Goal: Check status: Check status

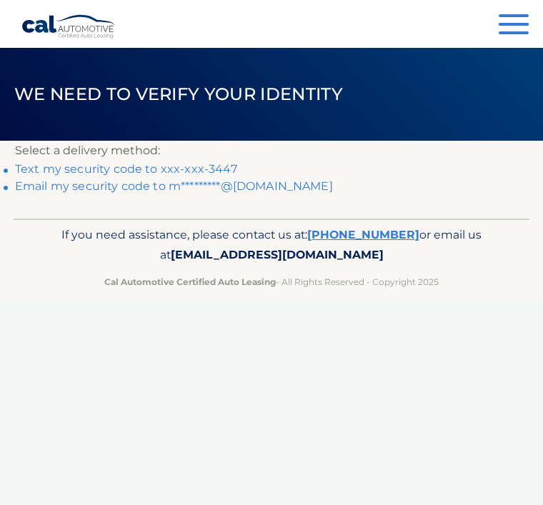
click at [214, 165] on link "Text my security code to xxx-xxx-3447" at bounding box center [126, 169] width 222 height 14
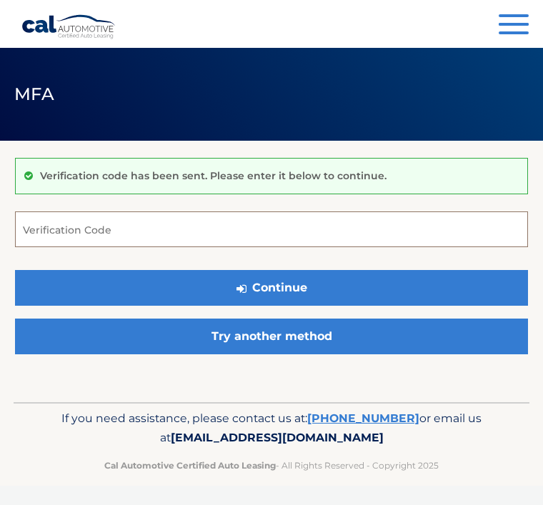
click at [314, 223] on input "Verification Code" at bounding box center [271, 229] width 513 height 36
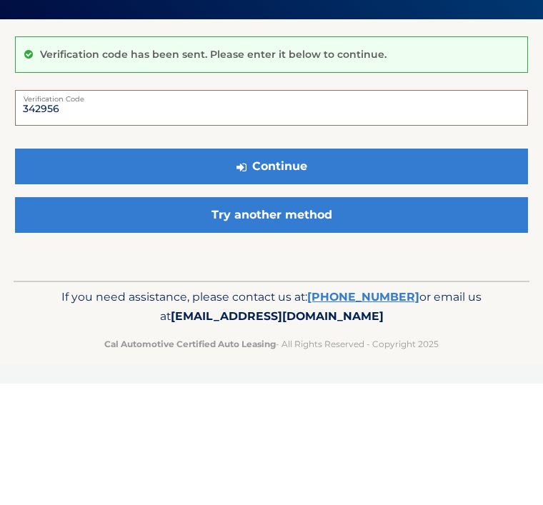
type input "342956"
click at [304, 270] on button "Continue" at bounding box center [271, 288] width 513 height 36
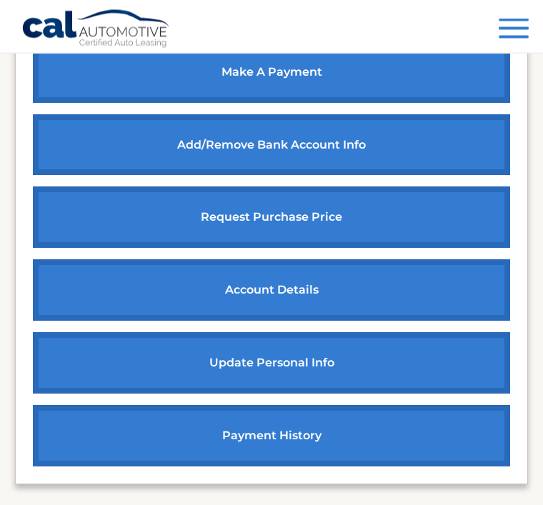
scroll to position [577, 0]
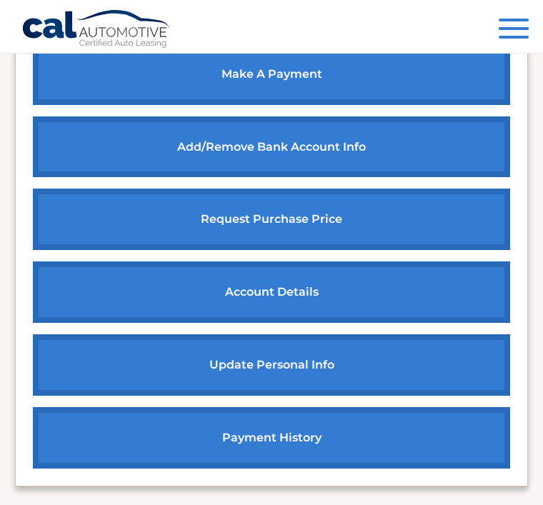
click at [390, 295] on link "account details" at bounding box center [271, 291] width 477 height 61
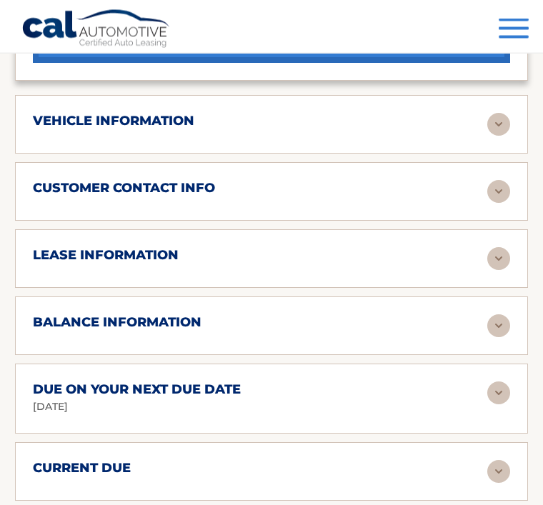
scroll to position [970, 0]
click at [466, 251] on div "lease information" at bounding box center [260, 255] width 454 height 16
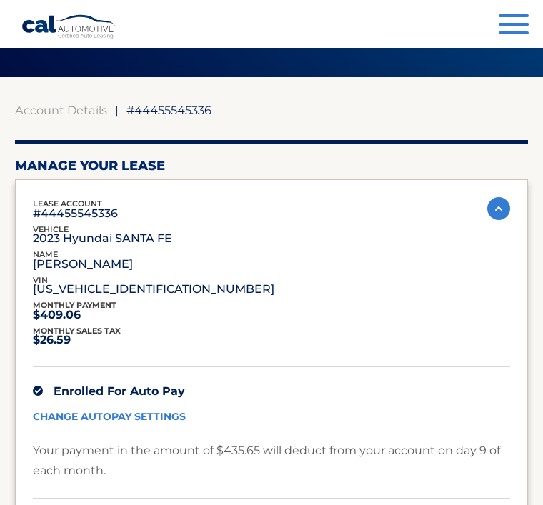
scroll to position [0, 0]
